Goal: Task Accomplishment & Management: Manage account settings

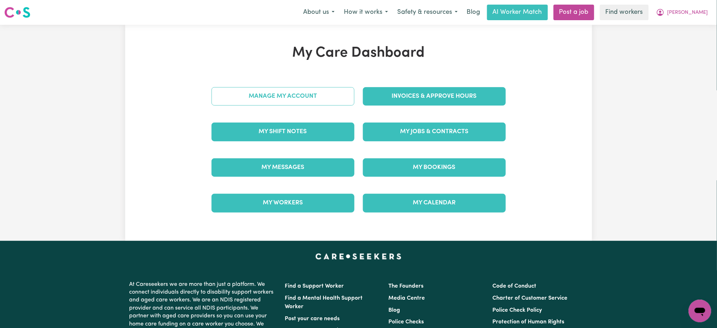
click at [326, 95] on link "Manage My Account" at bounding box center [283, 96] width 143 height 18
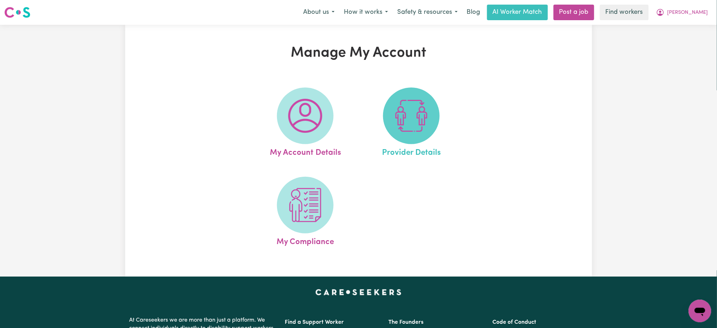
click at [433, 115] on span at bounding box center [411, 115] width 57 height 57
select select "NDIS_FUNDING_PLAN_MANAGED"
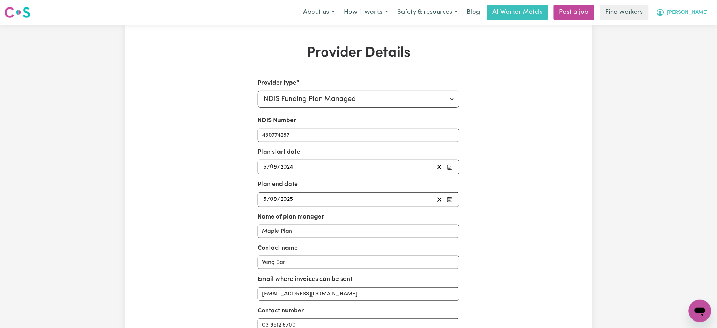
click at [687, 17] on button "[PERSON_NAME]" at bounding box center [682, 12] width 61 height 15
click at [685, 25] on link "My Dashboard" at bounding box center [685, 27] width 56 height 13
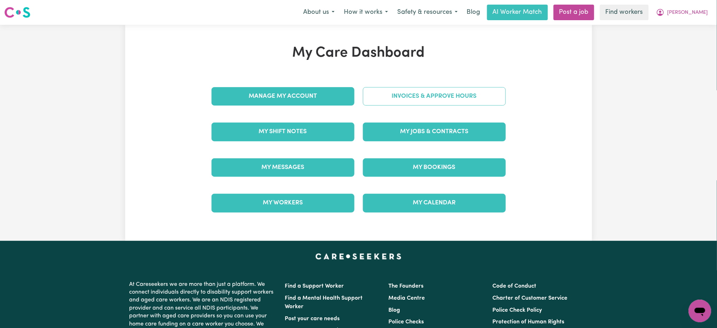
click at [484, 91] on link "Invoices & Approve Hours" at bounding box center [434, 96] width 143 height 18
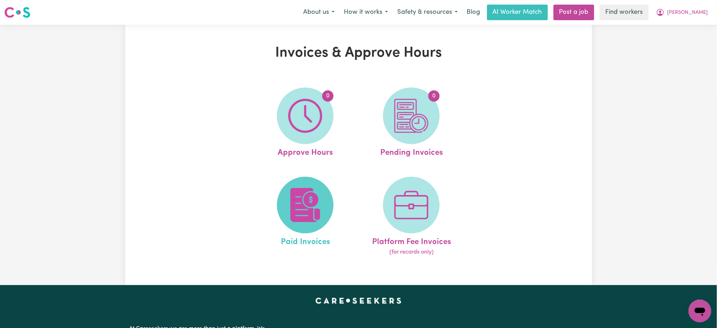
click at [306, 198] on img at bounding box center [305, 205] width 34 height 34
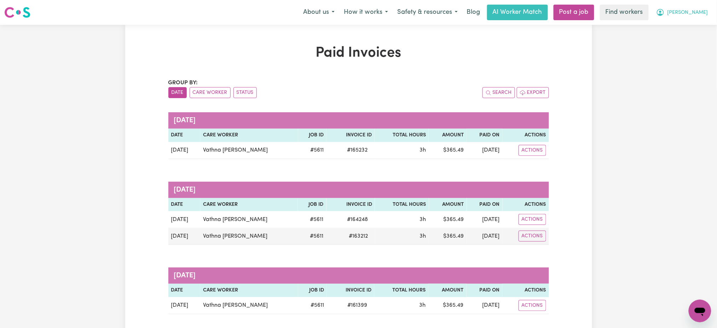
click at [696, 17] on button "[PERSON_NAME]" at bounding box center [682, 12] width 61 height 15
click at [694, 42] on link "Logout" at bounding box center [685, 40] width 56 height 13
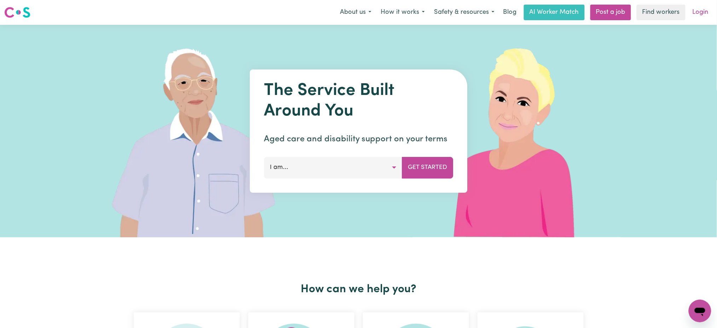
drag, startPoint x: 715, startPoint y: 5, endPoint x: 706, endPoint y: 10, distance: 9.7
click at [715, 5] on div "Menu About us How it works Safety & resources Blog AI Worker Match Post a job F…" at bounding box center [358, 12] width 717 height 16
click at [704, 10] on link "Login" at bounding box center [701, 13] width 24 height 16
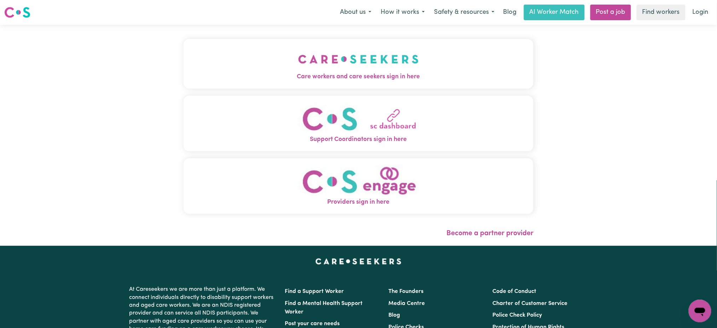
click at [373, 65] on img "Care workers and care seekers sign in here" at bounding box center [358, 59] width 121 height 26
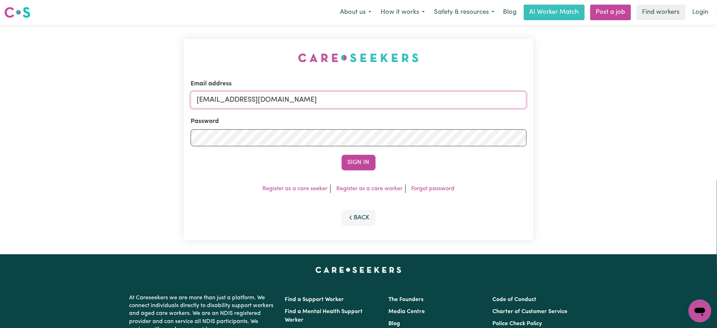
click at [261, 101] on input "[EMAIL_ADDRESS][DOMAIN_NAME]" at bounding box center [359, 99] width 336 height 17
drag, startPoint x: 235, startPoint y: 94, endPoint x: 503, endPoint y: 97, distance: 267.5
click at [503, 96] on input "[EMAIL_ADDRESS][DOMAIN_NAME]" at bounding box center [359, 99] width 336 height 17
click at [503, 97] on input "[EMAIL_ADDRESS][DOMAIN_NAME]" at bounding box center [359, 99] width 336 height 17
click at [342, 155] on button "Sign In" at bounding box center [359, 163] width 34 height 16
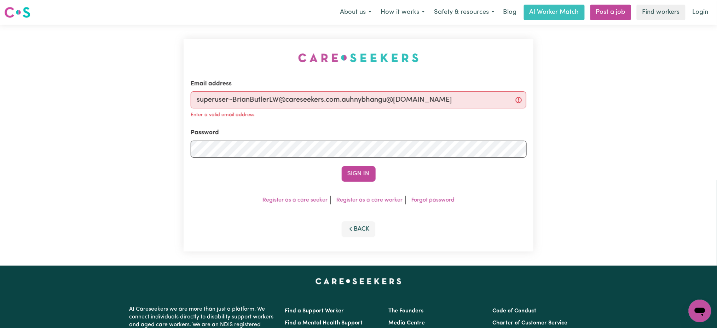
drag, startPoint x: 234, startPoint y: 98, endPoint x: 591, endPoint y: 105, distance: 357.1
click at [591, 105] on div "Email address [EMAIL_ADDRESS]@[DOMAIN_NAME] Enter a valid email address Passwor…" at bounding box center [358, 145] width 717 height 241
type input "superuser~[EMAIL_ADDRESS][DOMAIN_NAME]"
click at [342, 166] on button "Sign In" at bounding box center [359, 174] width 34 height 16
